Goal: Information Seeking & Learning: Learn about a topic

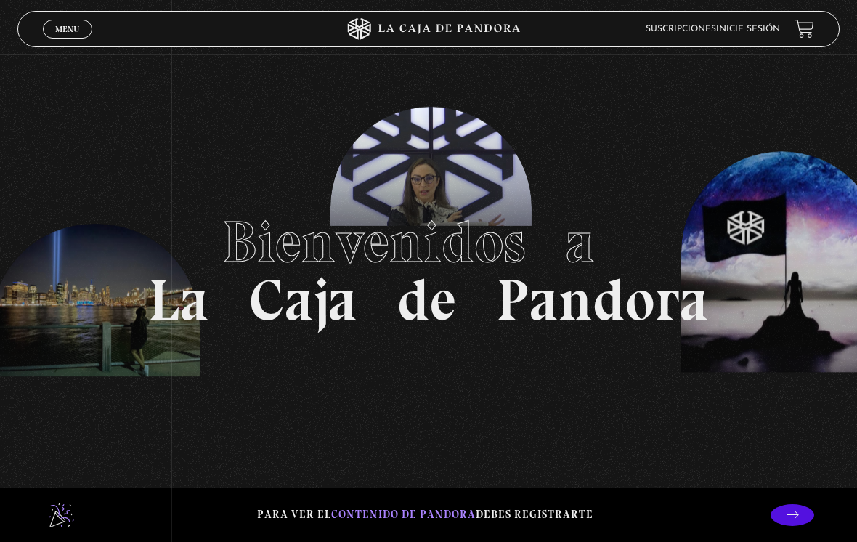
click at [757, 33] on link "Inicie sesión" at bounding box center [748, 29] width 64 height 9
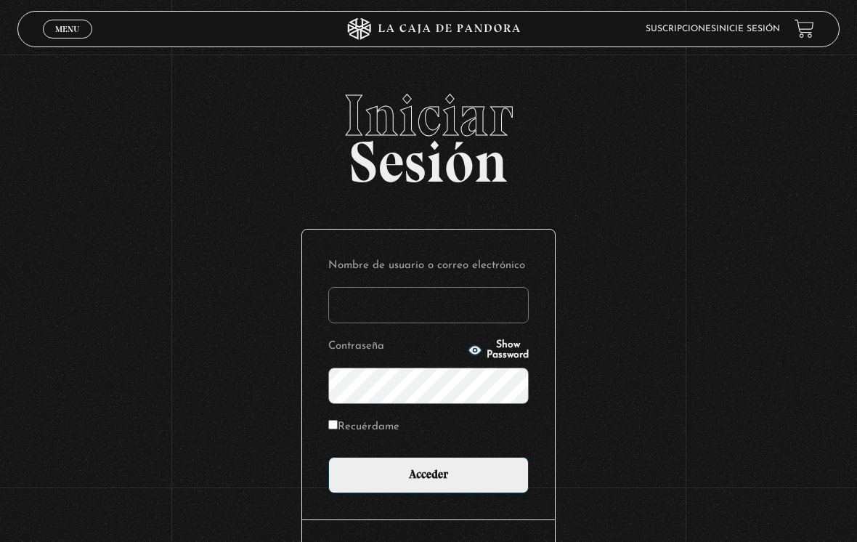
type input "[EMAIL_ADDRESS][DOMAIN_NAME]"
click at [429, 479] on input "Acceder" at bounding box center [428, 475] width 201 height 36
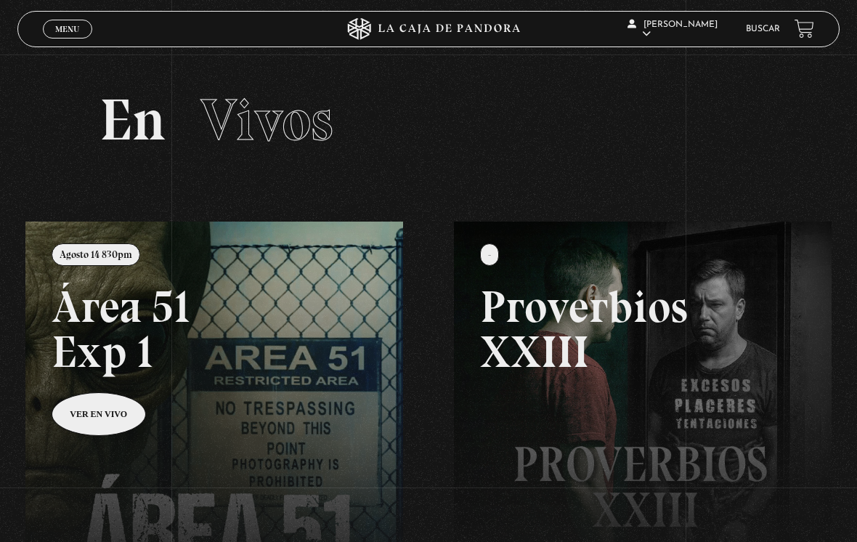
click at [771, 23] on li "Buscar" at bounding box center [763, 29] width 34 height 20
click at [765, 31] on link "Buscar" at bounding box center [763, 29] width 34 height 9
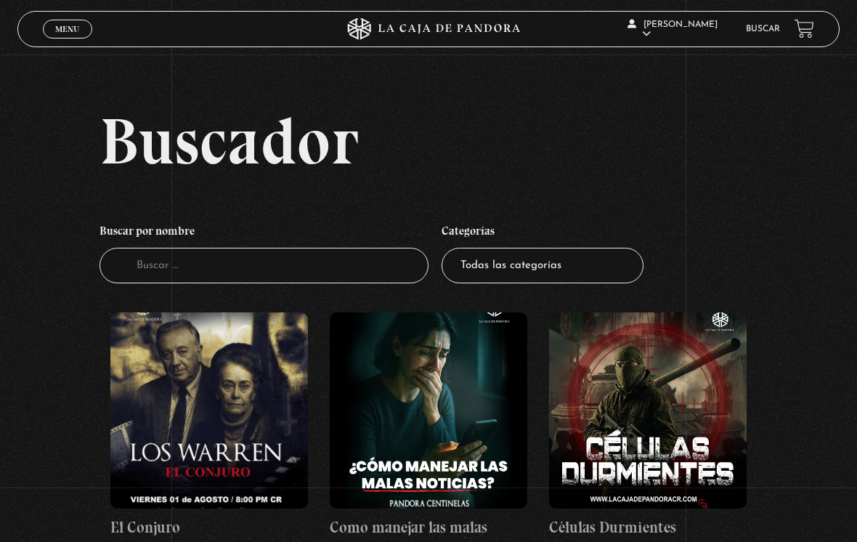
click at [582, 274] on select "Todas las categorías 11:11 Humanitario (1) Amo los Lunes (2) Análisis de series…" at bounding box center [543, 266] width 202 height 36
select select "centinelas"
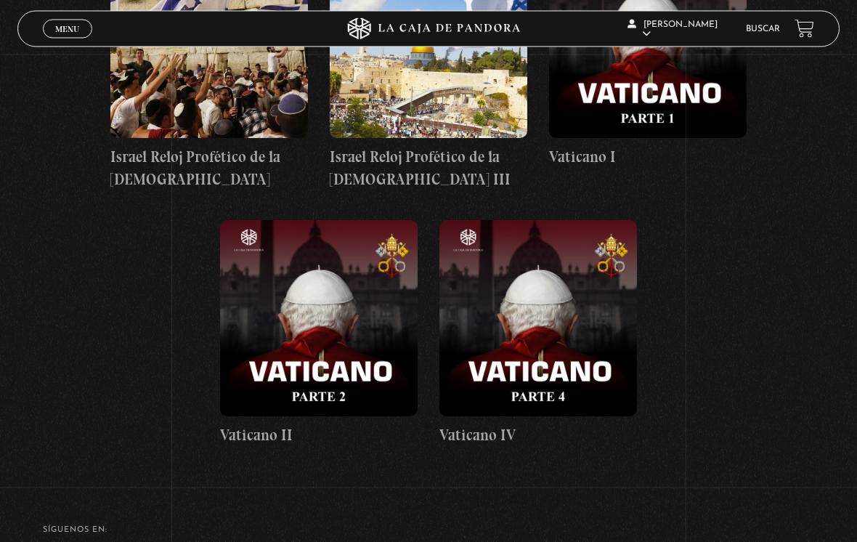
scroll to position [9681, 0]
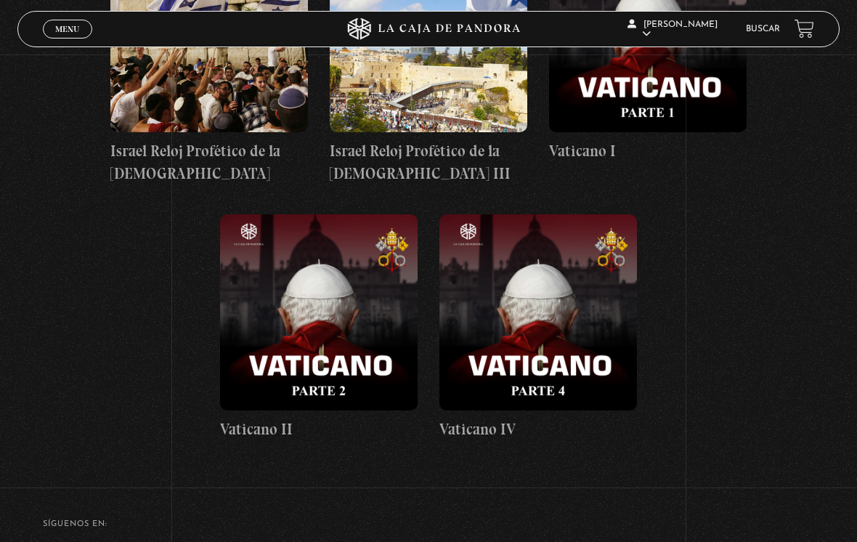
click at [761, 33] on link "Buscar" at bounding box center [763, 29] width 34 height 9
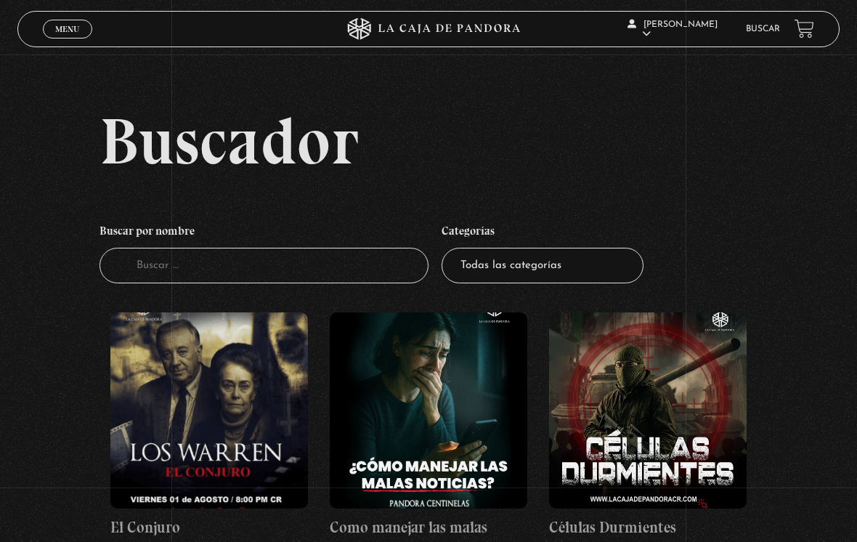
click at [333, 278] on input "Buscador" at bounding box center [264, 266] width 329 height 36
type input "Ex"
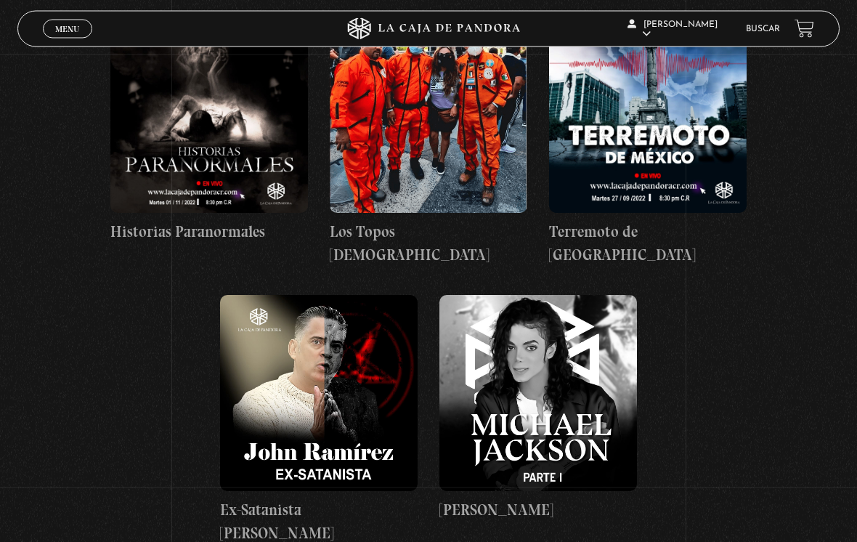
scroll to position [1409, 0]
click at [340, 346] on figure at bounding box center [319, 393] width 198 height 196
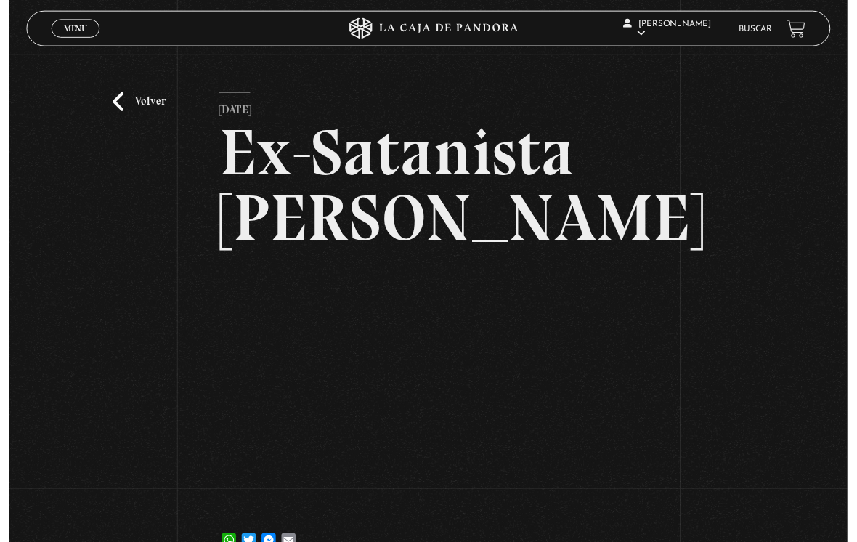
scroll to position [172, 0]
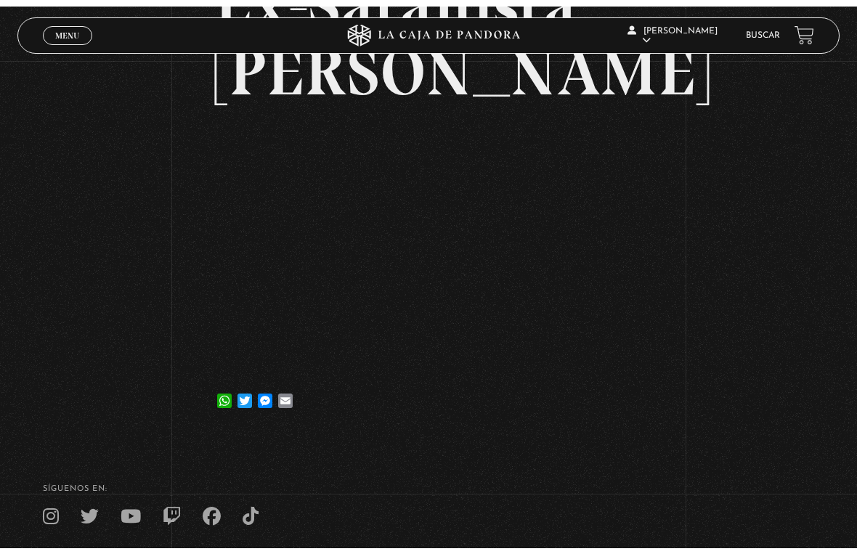
scroll to position [17, 0]
